Goal: Task Accomplishment & Management: Use online tool/utility

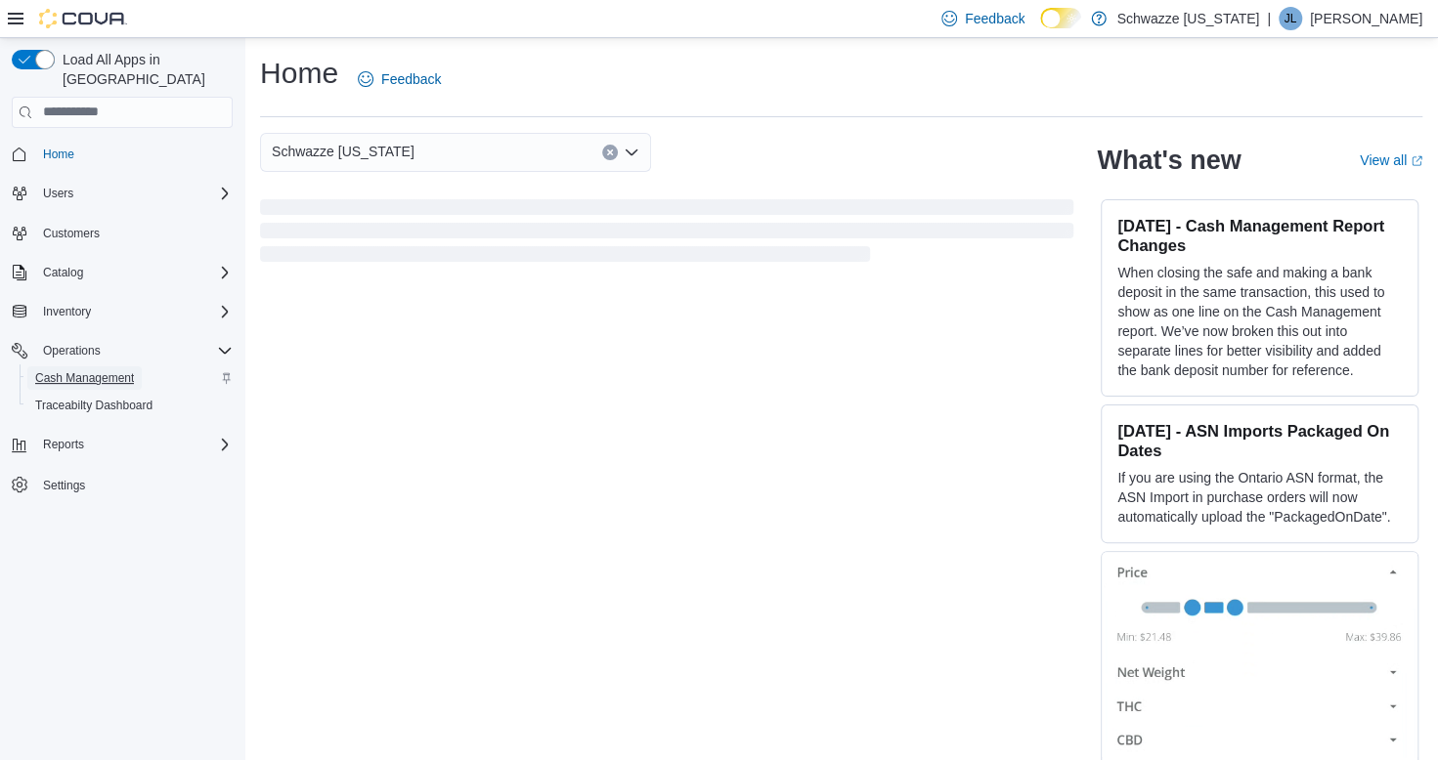
click at [104, 370] on span "Cash Management" at bounding box center [84, 378] width 99 height 16
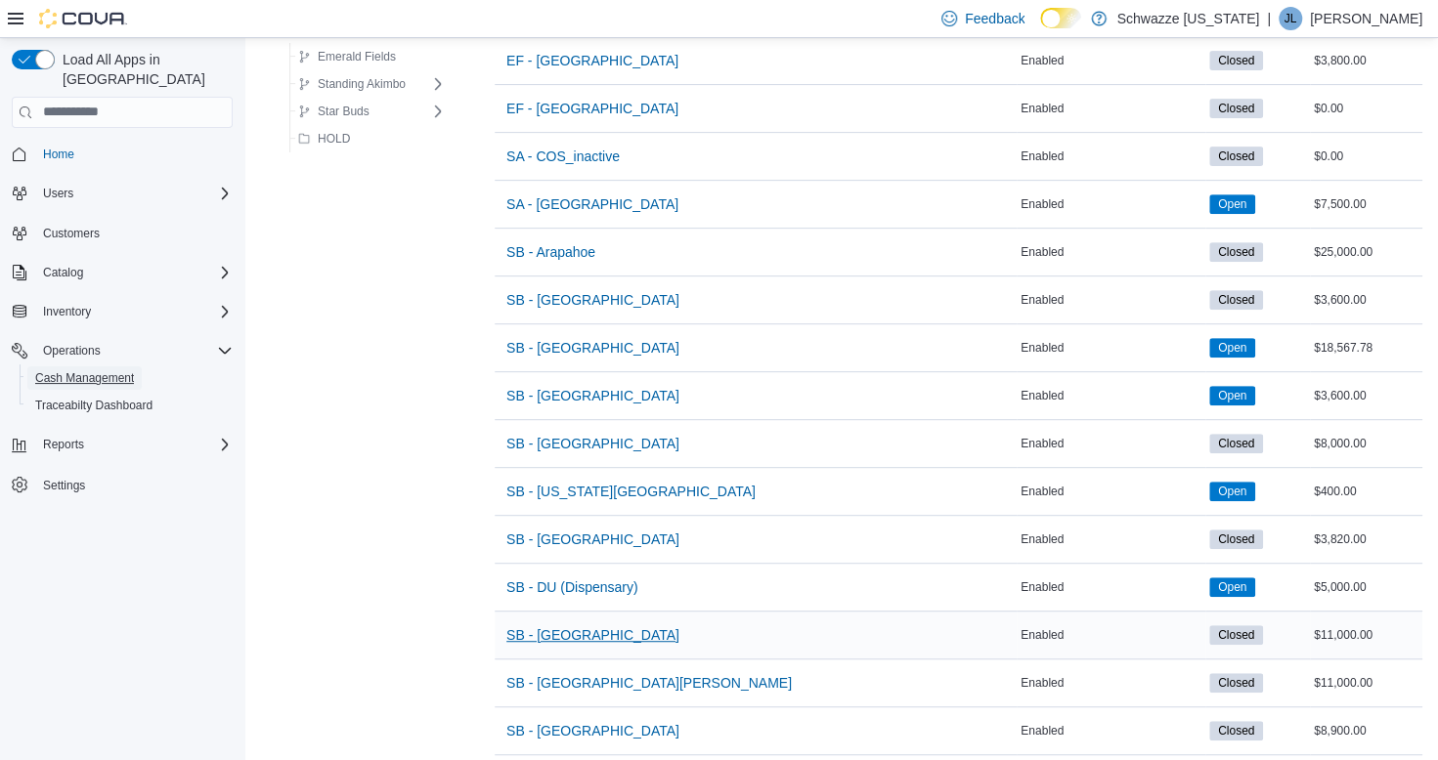
scroll to position [391, 0]
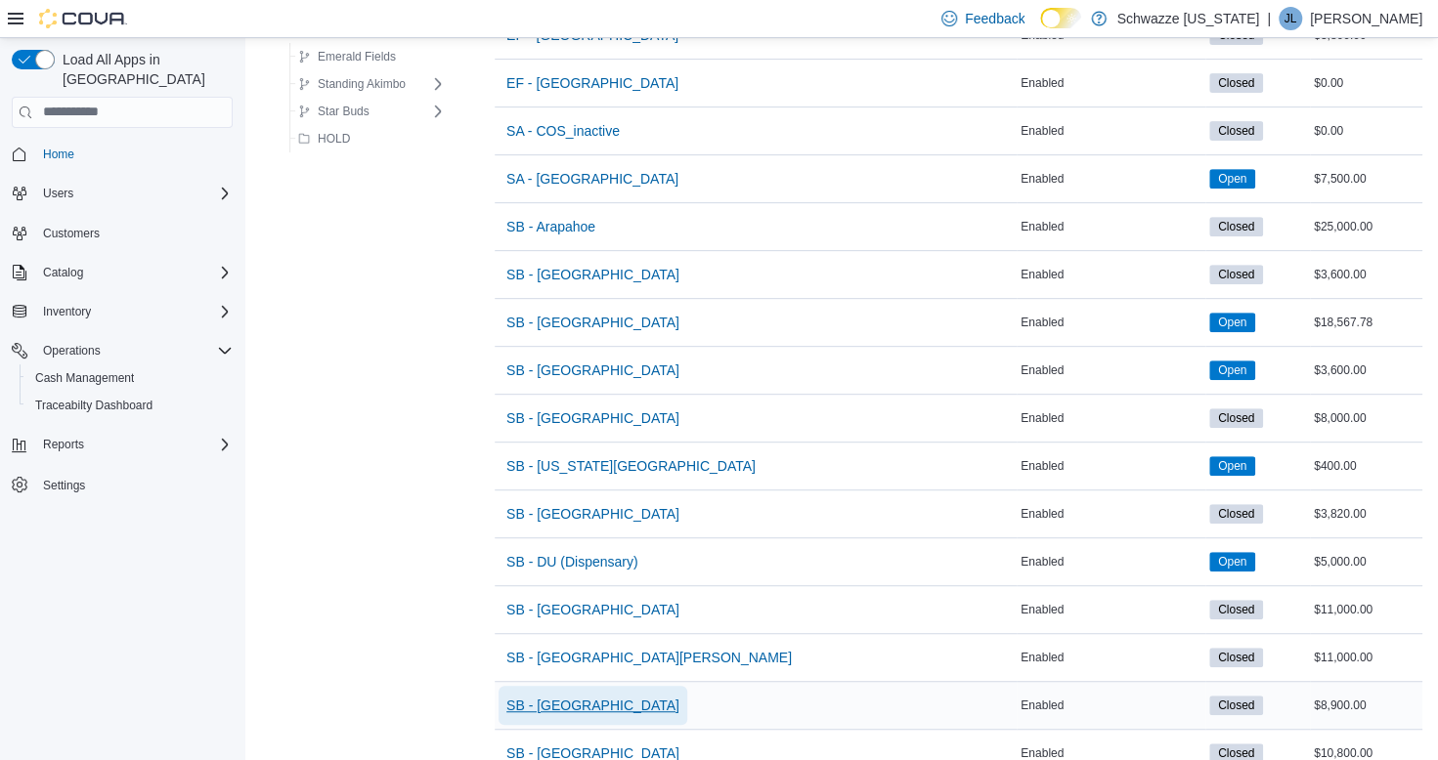
click at [585, 696] on span "SB - [GEOGRAPHIC_DATA]" at bounding box center [592, 706] width 173 height 20
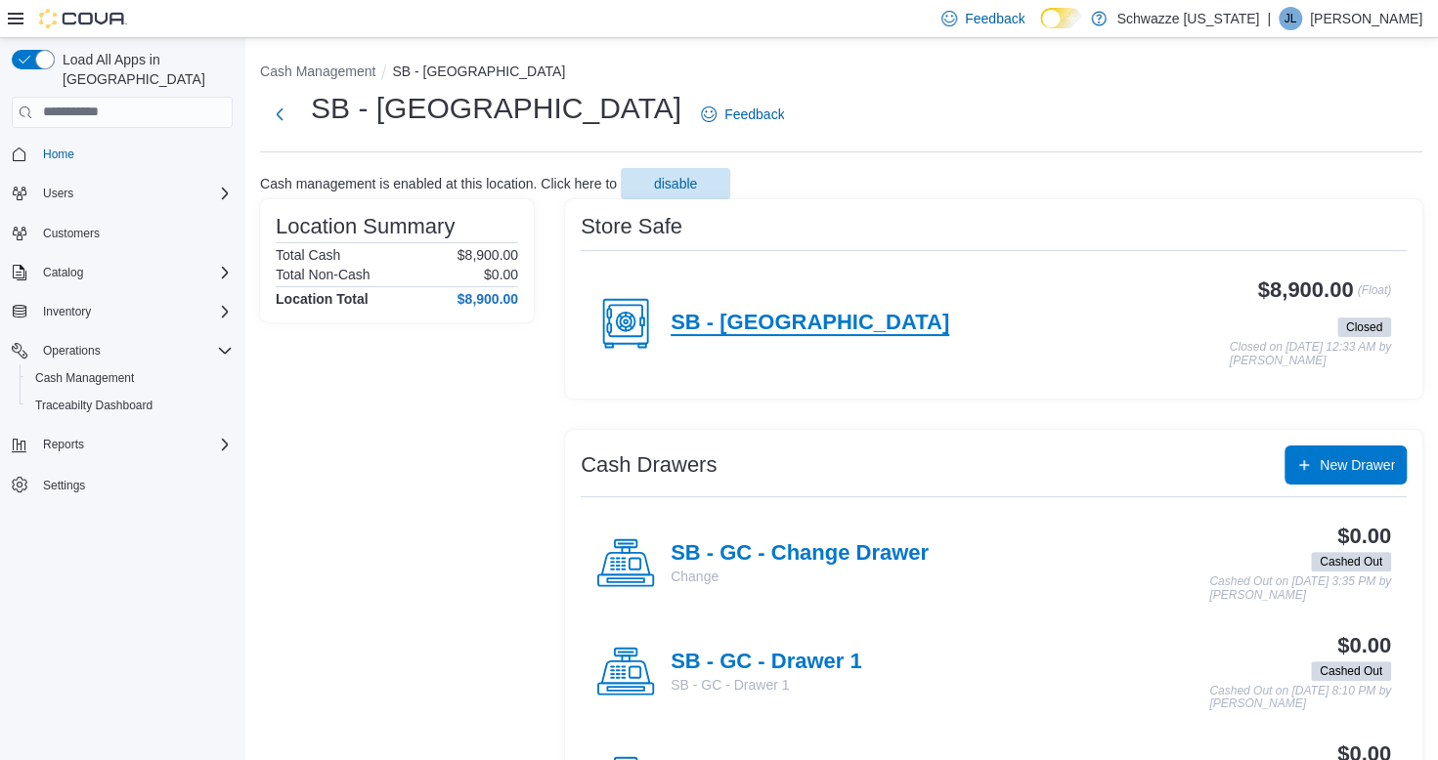
click at [802, 326] on h4 "SB - [GEOGRAPHIC_DATA]" at bounding box center [809, 323] width 279 height 25
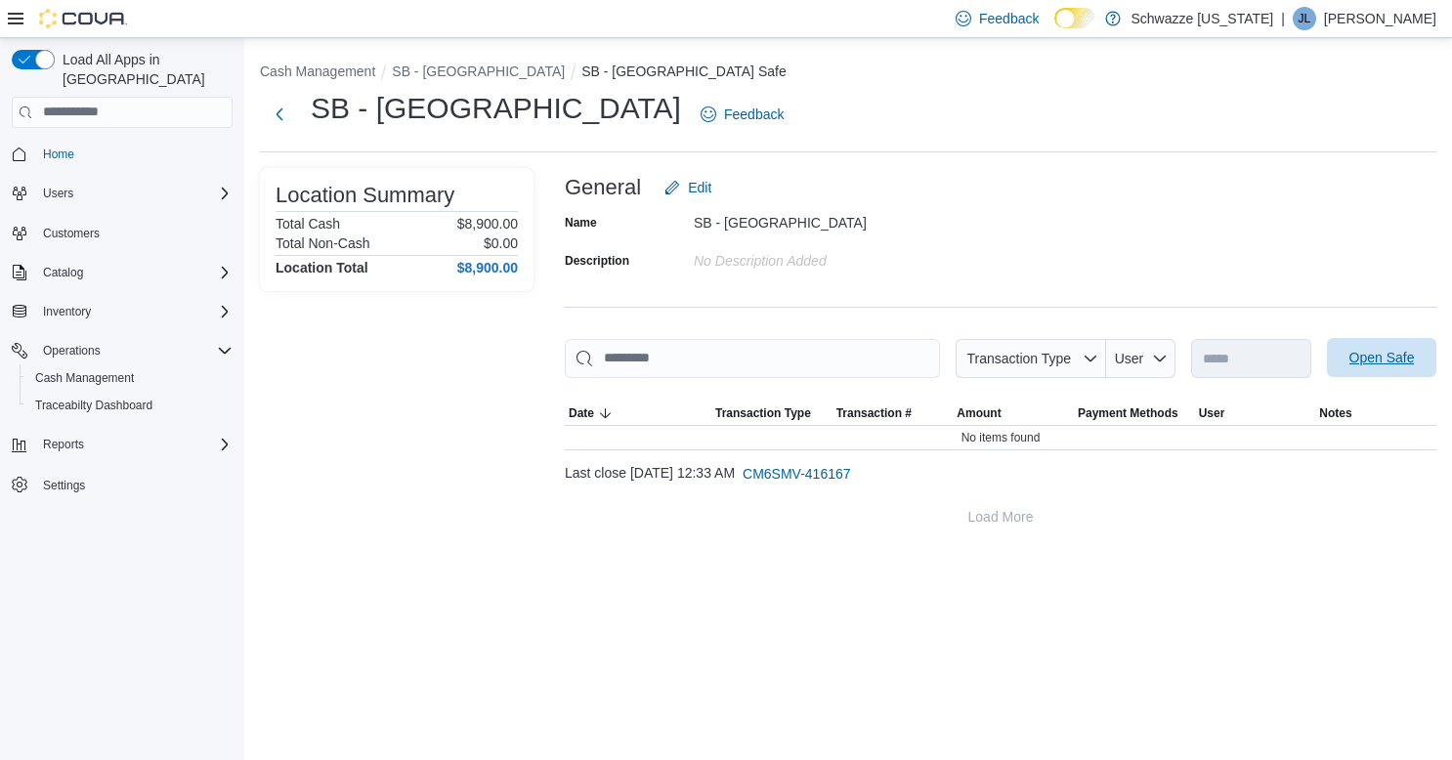
click at [1387, 367] on span "Open Safe" at bounding box center [1382, 357] width 86 height 39
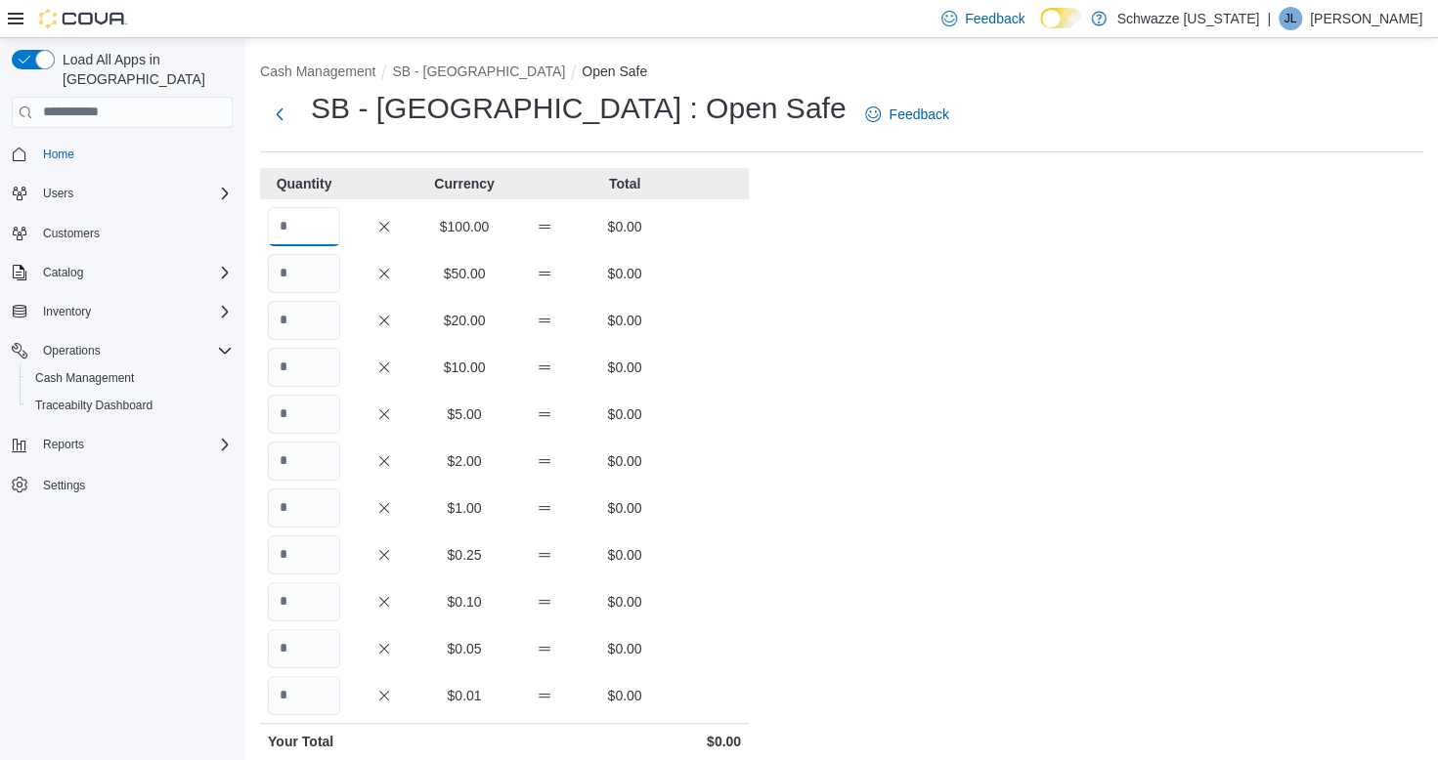
click at [309, 233] on input "Quantity" at bounding box center [304, 226] width 72 height 39
type input "**"
click at [911, 352] on div "Cash Management SB - Garden City Open Safe SB - Garden City : Open Safe Feedbac…" at bounding box center [840, 547] width 1193 height 1019
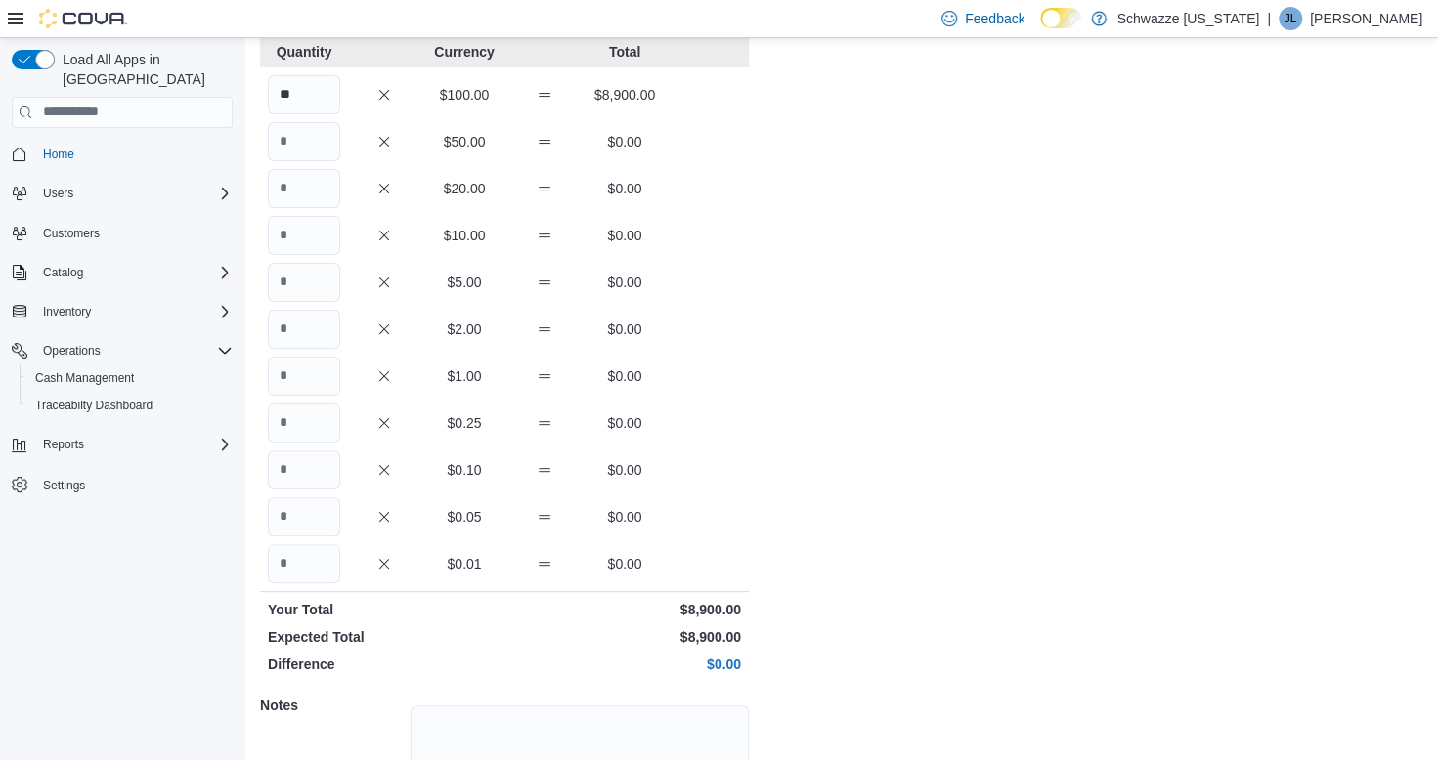
scroll to position [4, 0]
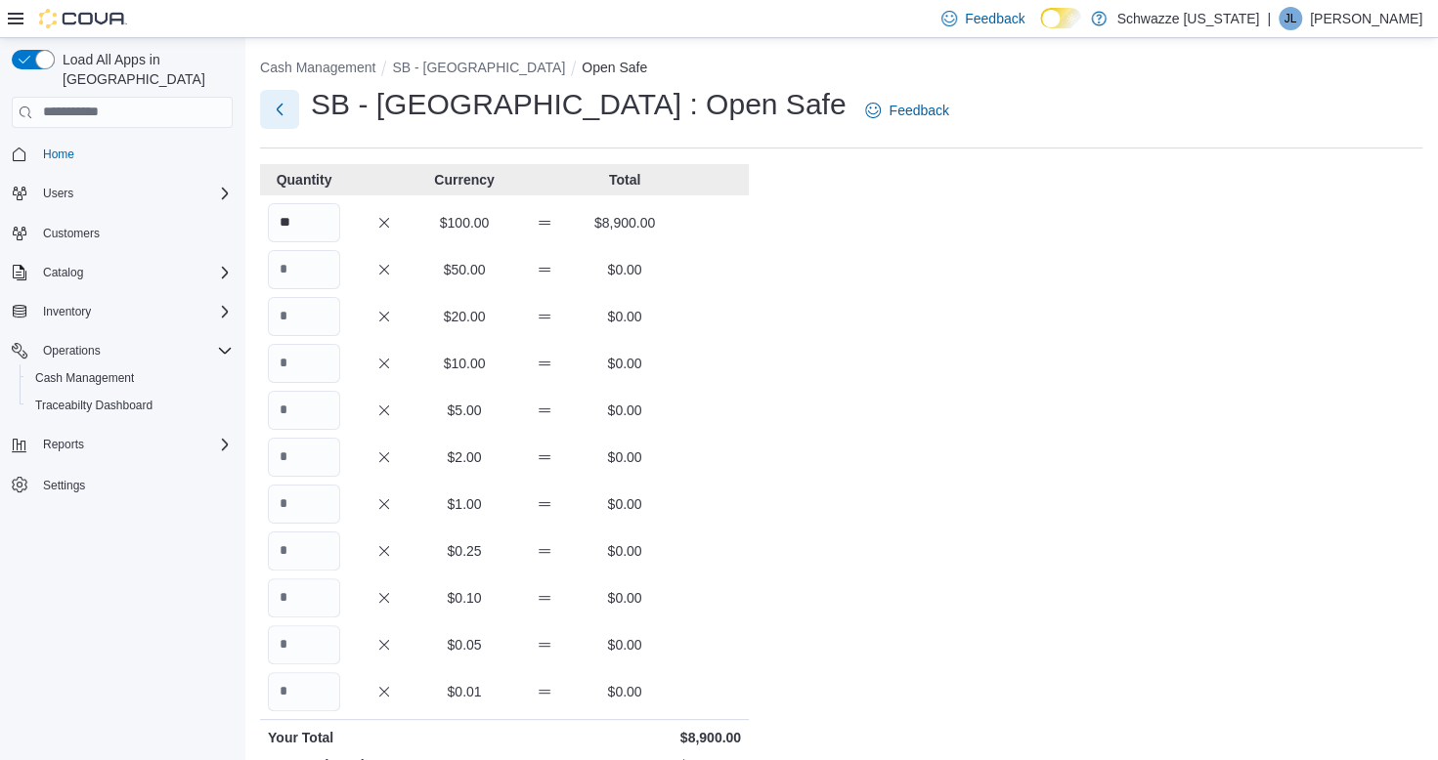
click at [287, 106] on button "Next" at bounding box center [279, 109] width 39 height 39
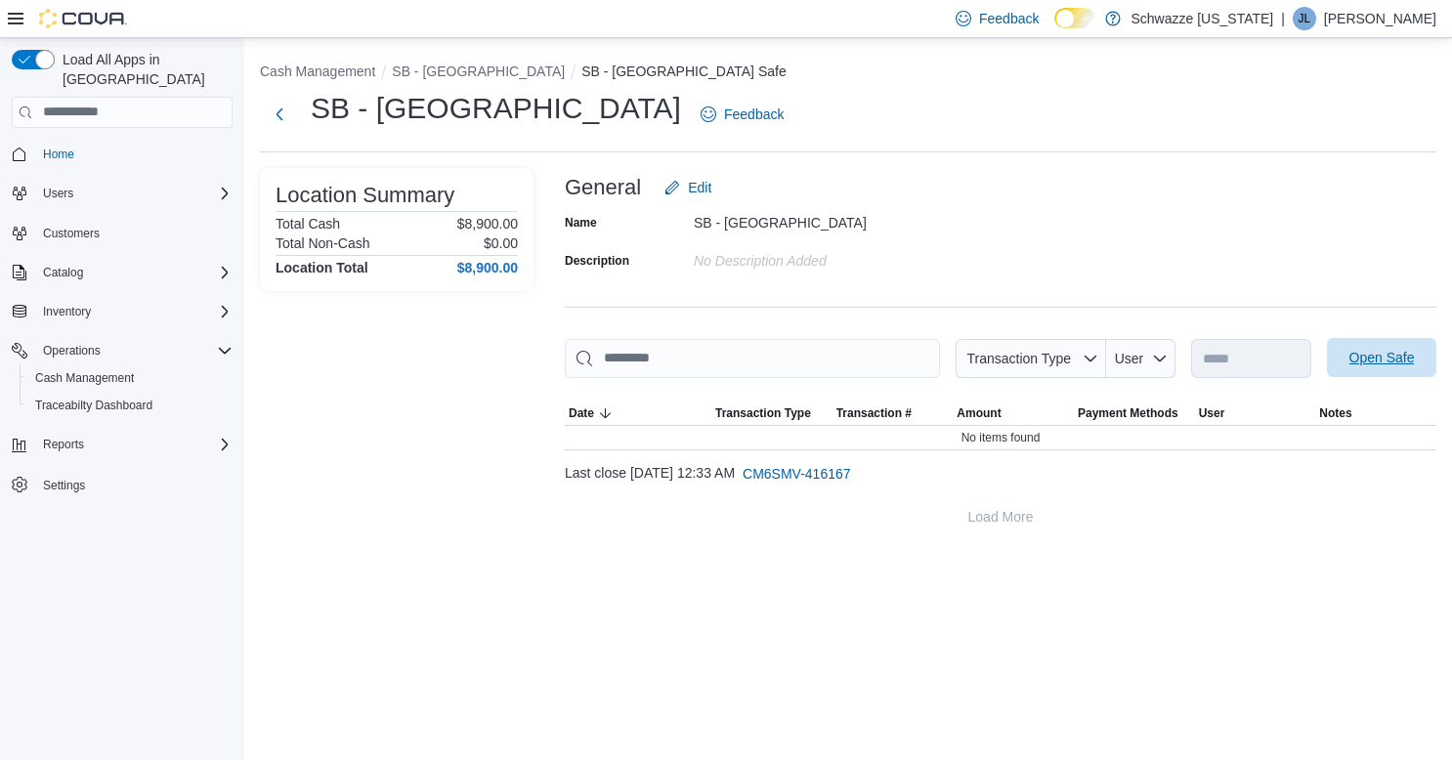
click at [1362, 352] on span "Open Safe" at bounding box center [1382, 358] width 65 height 20
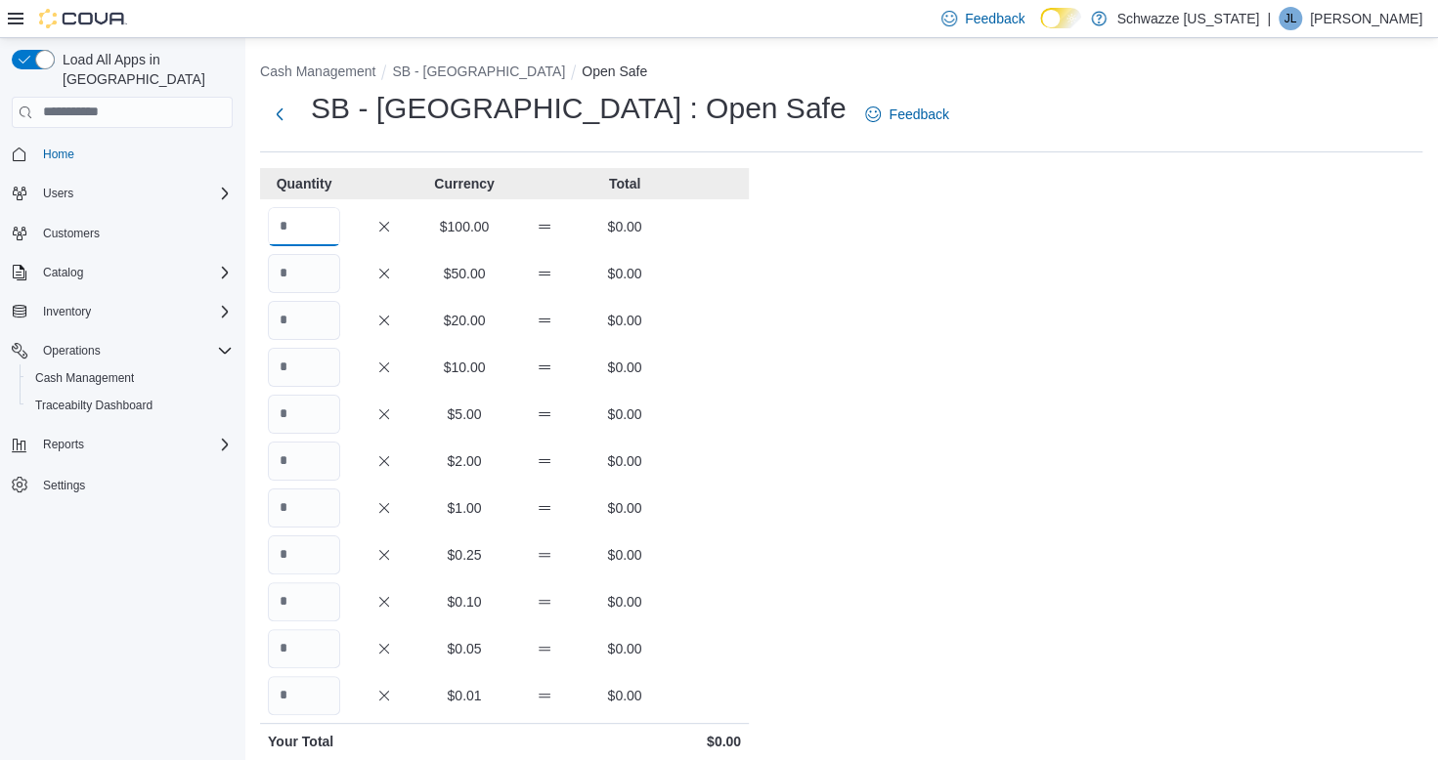
click at [312, 227] on input "Quantity" at bounding box center [304, 226] width 72 height 39
type input "**"
click at [1088, 453] on div "Cash Management SB - Garden City Open Safe SB - Garden City : Open Safe Feedbac…" at bounding box center [840, 547] width 1193 height 1019
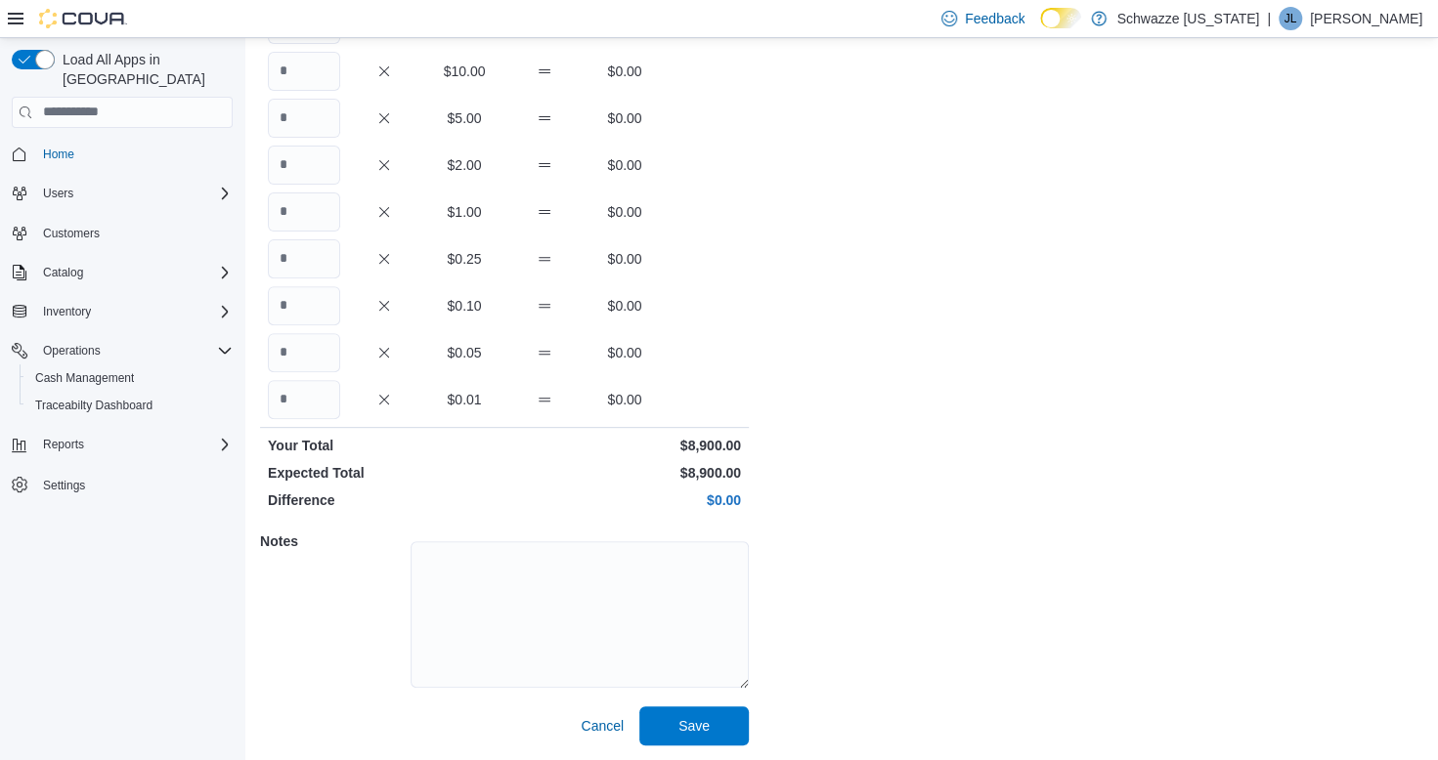
scroll to position [297, 0]
click at [708, 724] on span "Save" at bounding box center [693, 724] width 31 height 20
